Goal: Task Accomplishment & Management: Manage account settings

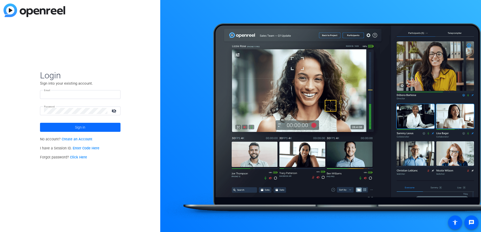
type input "[PERSON_NAME][EMAIL_ADDRESS][DOMAIN_NAME]"
click at [97, 126] on span at bounding box center [80, 127] width 80 height 12
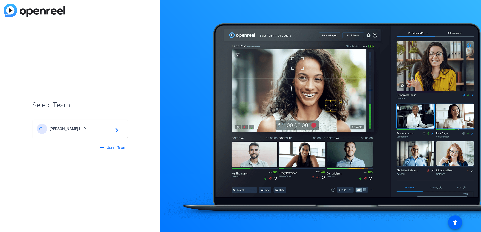
click at [71, 130] on span "[PERSON_NAME] LLP" at bounding box center [81, 129] width 63 height 5
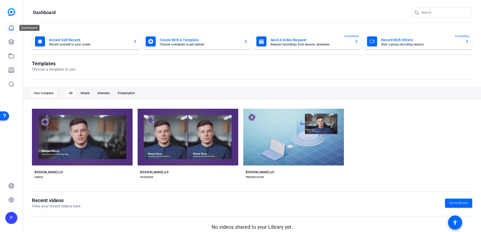
click at [14, 29] on icon at bounding box center [11, 27] width 5 height 5
click at [12, 54] on icon at bounding box center [11, 56] width 6 height 6
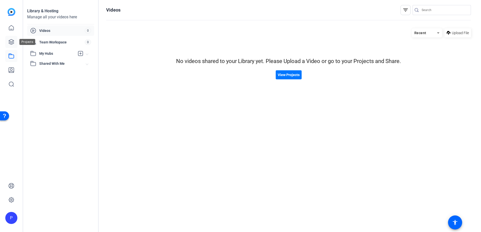
click at [12, 42] on icon at bounding box center [11, 41] width 5 height 5
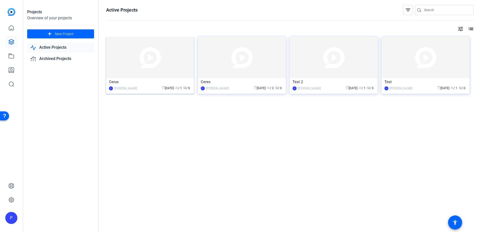
click at [170, 71] on img at bounding box center [150, 57] width 88 height 41
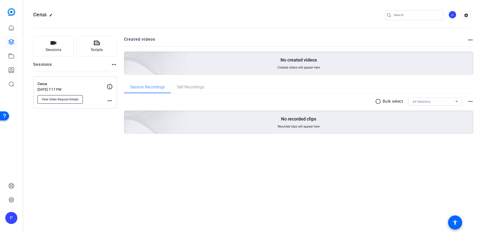
click at [60, 100] on span "View Video Request Details" at bounding box center [60, 100] width 37 height 4
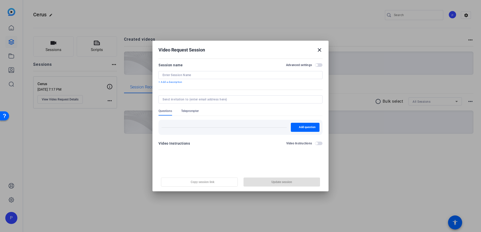
type input "Cerus"
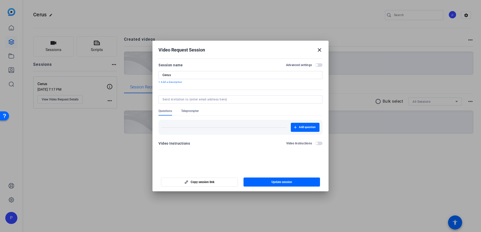
click at [319, 48] on mat-icon "close" at bounding box center [319, 50] width 6 height 6
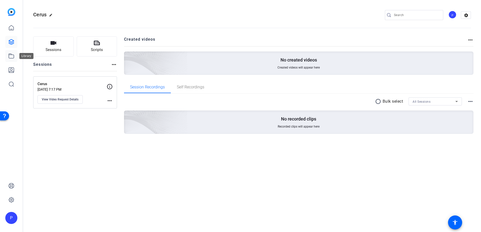
click at [12, 55] on icon at bounding box center [11, 56] width 5 height 5
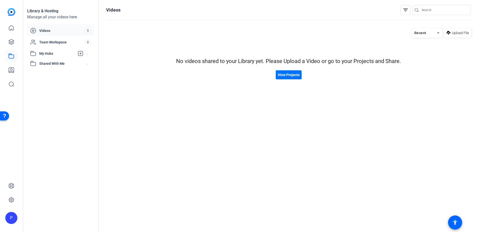
click at [283, 73] on span "View Projects" at bounding box center [289, 74] width 22 height 5
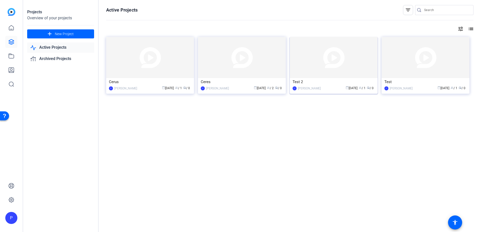
click at [365, 56] on img at bounding box center [334, 57] width 88 height 41
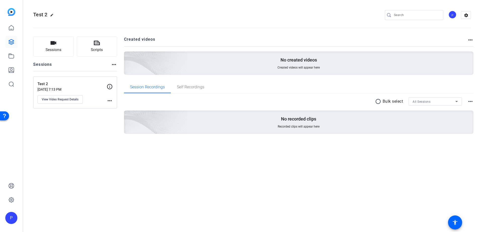
click at [110, 100] on mat-icon "more_horiz" at bounding box center [110, 101] width 6 height 6
click at [112, 63] on div at bounding box center [240, 116] width 481 height 232
click at [115, 66] on mat-icon "more_horiz" at bounding box center [114, 65] width 6 height 6
click at [115, 66] on div at bounding box center [240, 116] width 481 height 232
click at [109, 103] on mat-icon "more_horiz" at bounding box center [110, 101] width 6 height 6
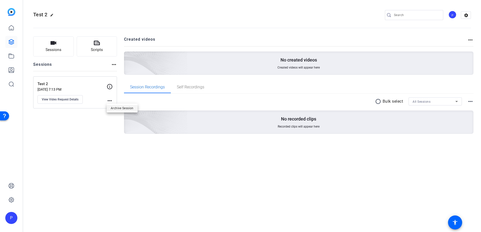
click at [117, 110] on span "Archive Session" at bounding box center [122, 108] width 23 height 6
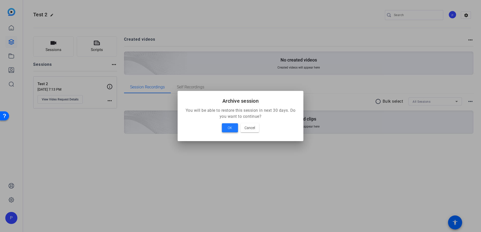
click at [228, 127] on span "OK" at bounding box center [230, 128] width 5 height 6
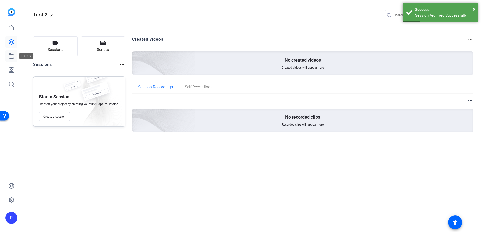
click at [12, 55] on icon at bounding box center [11, 56] width 5 height 5
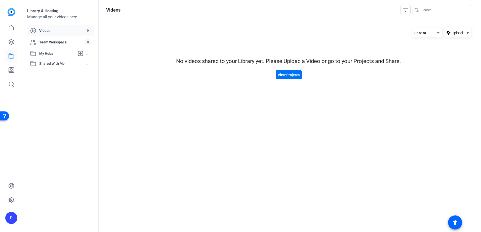
click at [293, 76] on span "View Projects" at bounding box center [289, 74] width 22 height 5
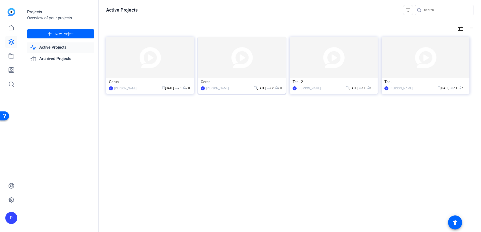
click at [231, 66] on img at bounding box center [242, 57] width 88 height 41
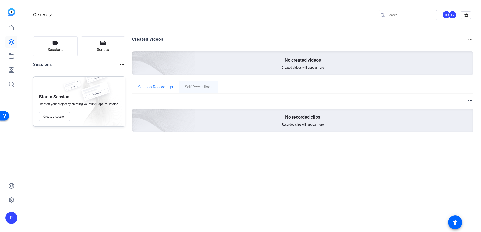
click at [192, 86] on span "Self Recordings" at bounding box center [198, 87] width 27 height 4
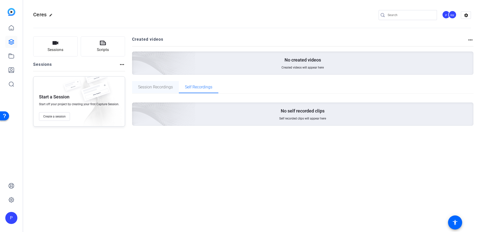
click at [163, 88] on span "Session Recordings" at bounding box center [155, 87] width 35 height 4
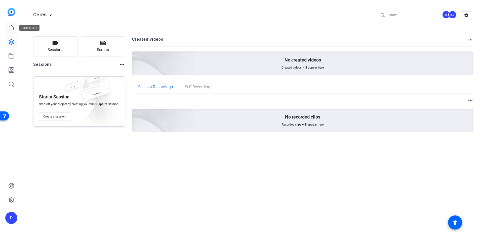
click at [13, 31] on icon at bounding box center [11, 28] width 6 height 6
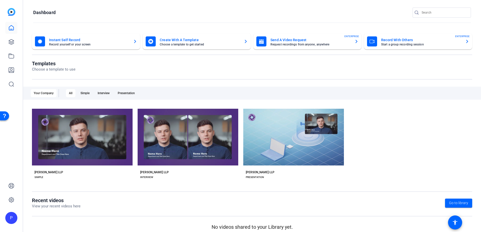
click at [40, 93] on div "Your Company" at bounding box center [44, 93] width 26 height 8
click at [456, 203] on span "Go to library" at bounding box center [458, 203] width 19 height 5
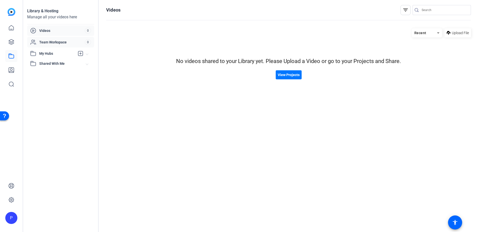
click at [47, 43] on span "Team Workspace" at bounding box center [62, 42] width 46 height 5
click at [50, 53] on span "My Hubs" at bounding box center [57, 53] width 36 height 5
click at [49, 74] on span "Shared With Me" at bounding box center [62, 74] width 47 height 5
